Goal: Task Accomplishment & Management: Use online tool/utility

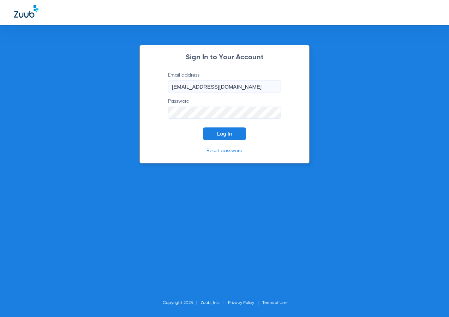
click at [227, 131] on span "Log In" at bounding box center [224, 134] width 15 height 6
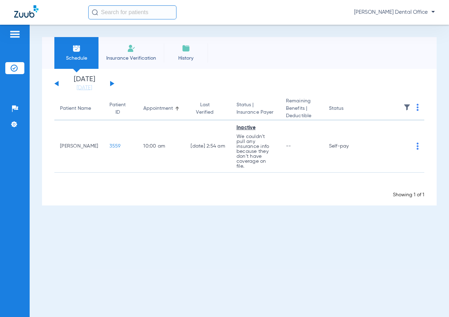
drag, startPoint x: 115, startPoint y: 8, endPoint x: 120, endPoint y: 12, distance: 5.7
click at [119, 10] on input "text" at bounding box center [132, 12] width 88 height 14
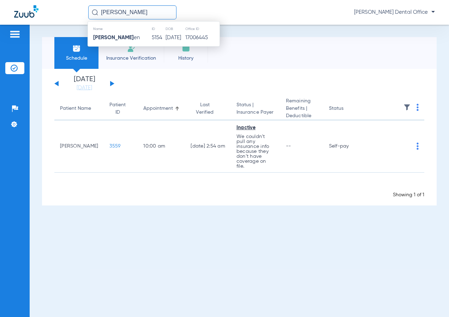
type input "[PERSON_NAME]"
click at [151, 36] on td "5154" at bounding box center [158, 38] width 14 height 10
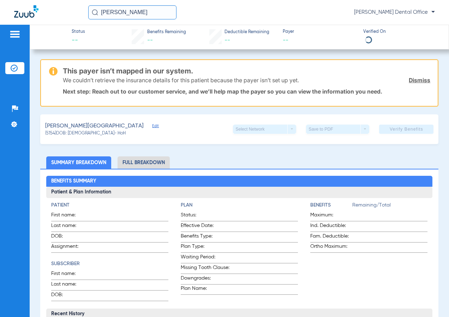
click at [409, 76] on div "We couldn’t retrieve the insurance details for this patient because the payer i…" at bounding box center [247, 80] width 368 height 18
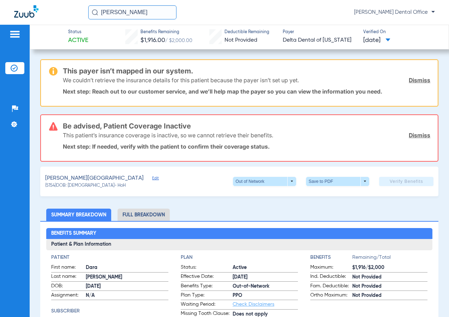
click at [411, 77] on link "Dismiss" at bounding box center [420, 80] width 22 height 7
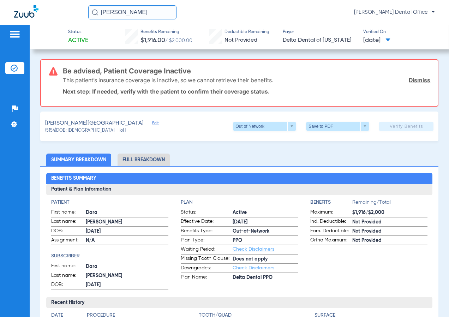
click at [411, 77] on link "Dismiss" at bounding box center [420, 80] width 22 height 7
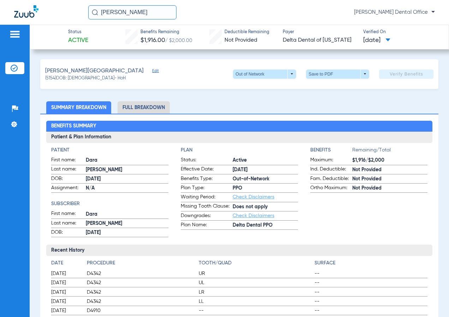
click at [287, 76] on span at bounding box center [264, 74] width 63 height 9
click at [320, 103] on div "PPO Premier Out of Network" at bounding box center [287, 101] width 119 height 45
click at [376, 93] on div at bounding box center [224, 158] width 449 height 317
click at [91, 69] on div "[PERSON_NAME] Edit" at bounding box center [101, 71] width 113 height 9
click at [152, 70] on span "Edit" at bounding box center [155, 72] width 6 height 7
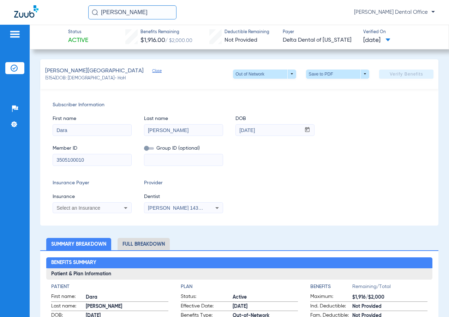
click at [101, 210] on div "Select an Insurance" at bounding box center [92, 208] width 78 height 8
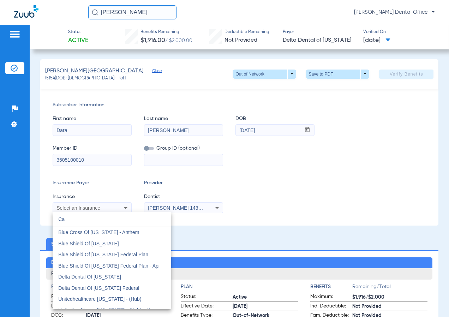
type input "C"
